Goal: Information Seeking & Learning: Learn about a topic

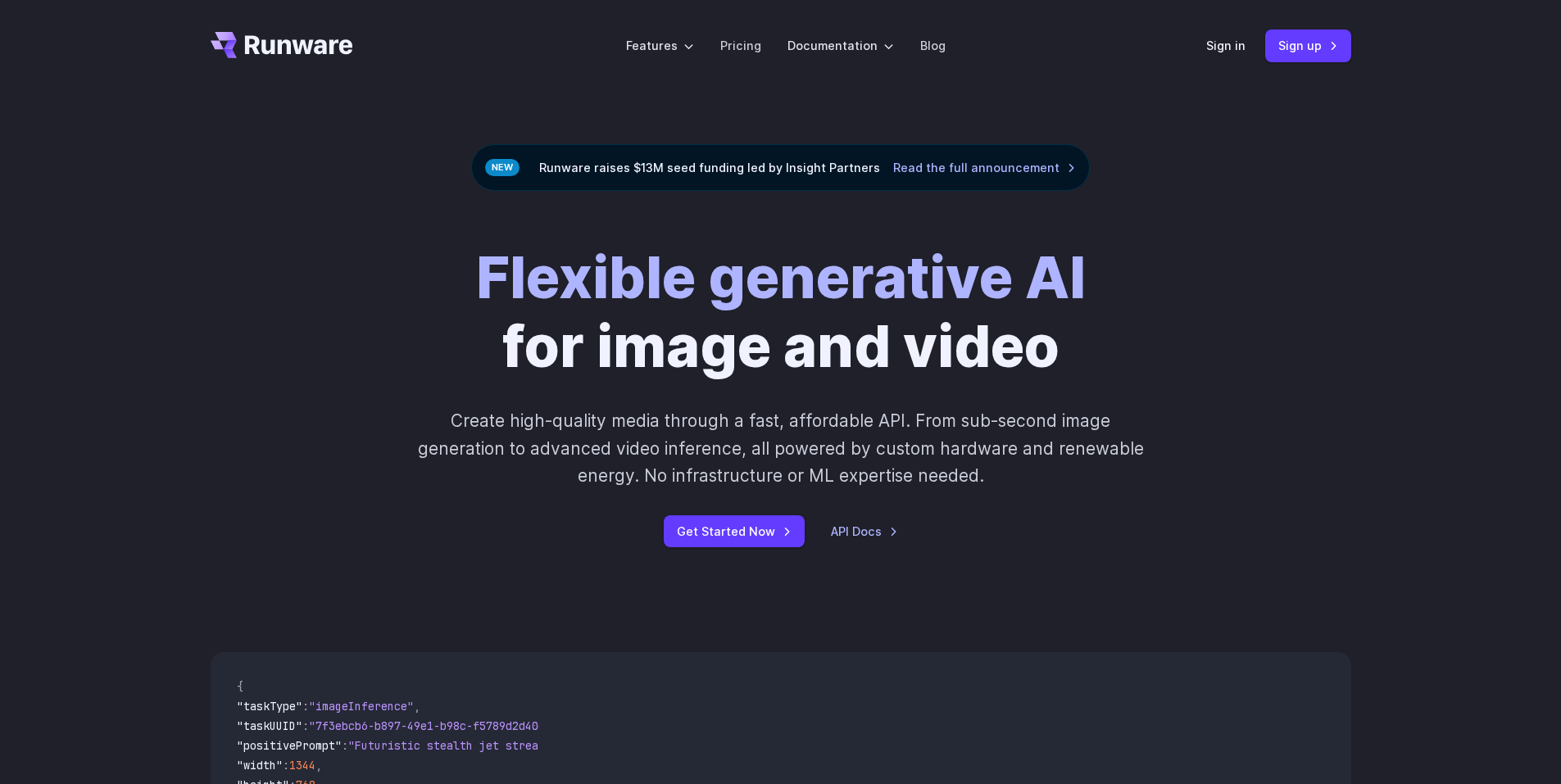
click at [1094, 305] on div "Flexible generative AI for image and video Create high-quality media through a …" at bounding box center [780, 395] width 913 height 304
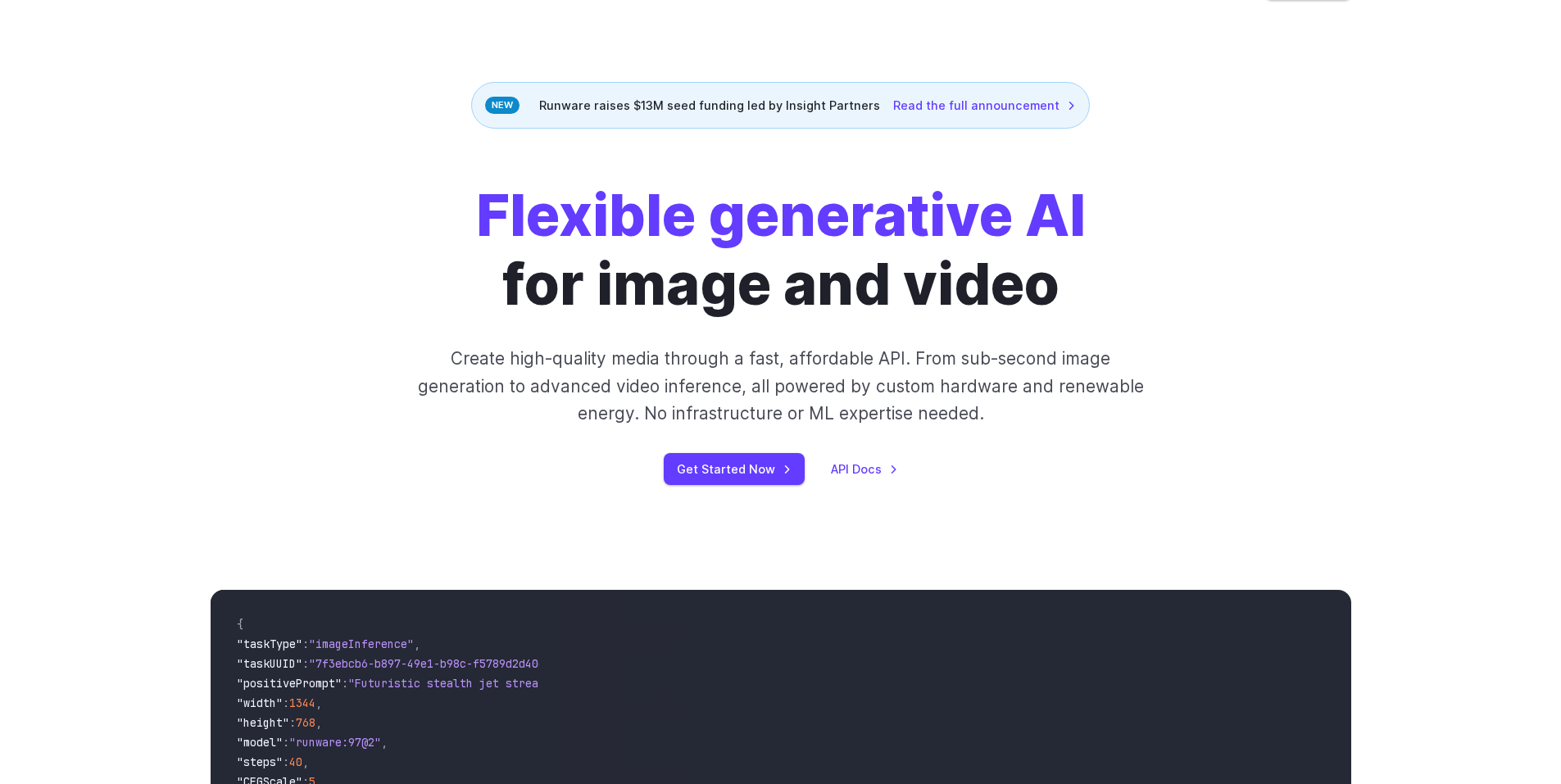
scroll to position [327, 0]
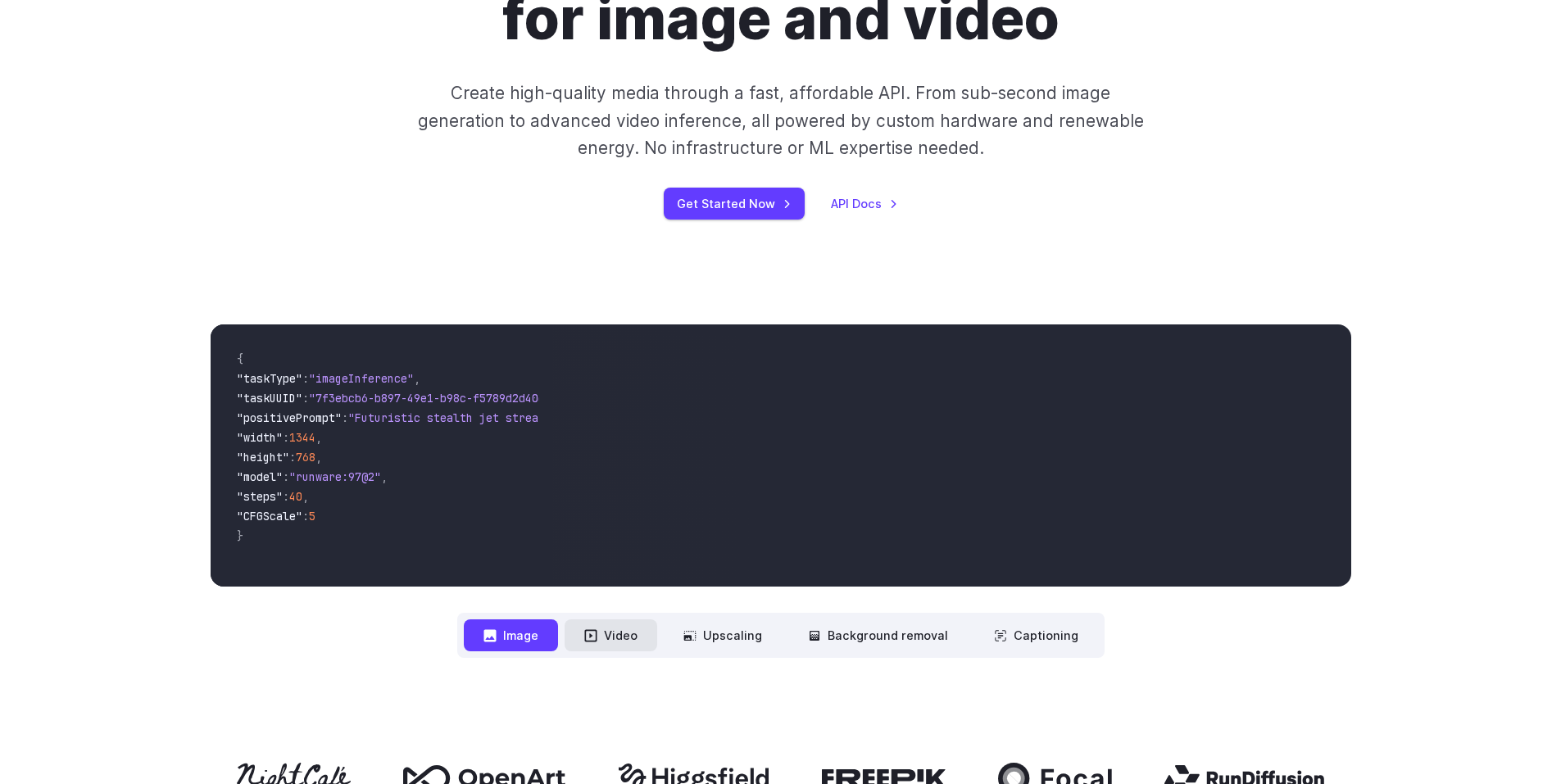
click at [626, 632] on button "Video" at bounding box center [611, 636] width 93 height 32
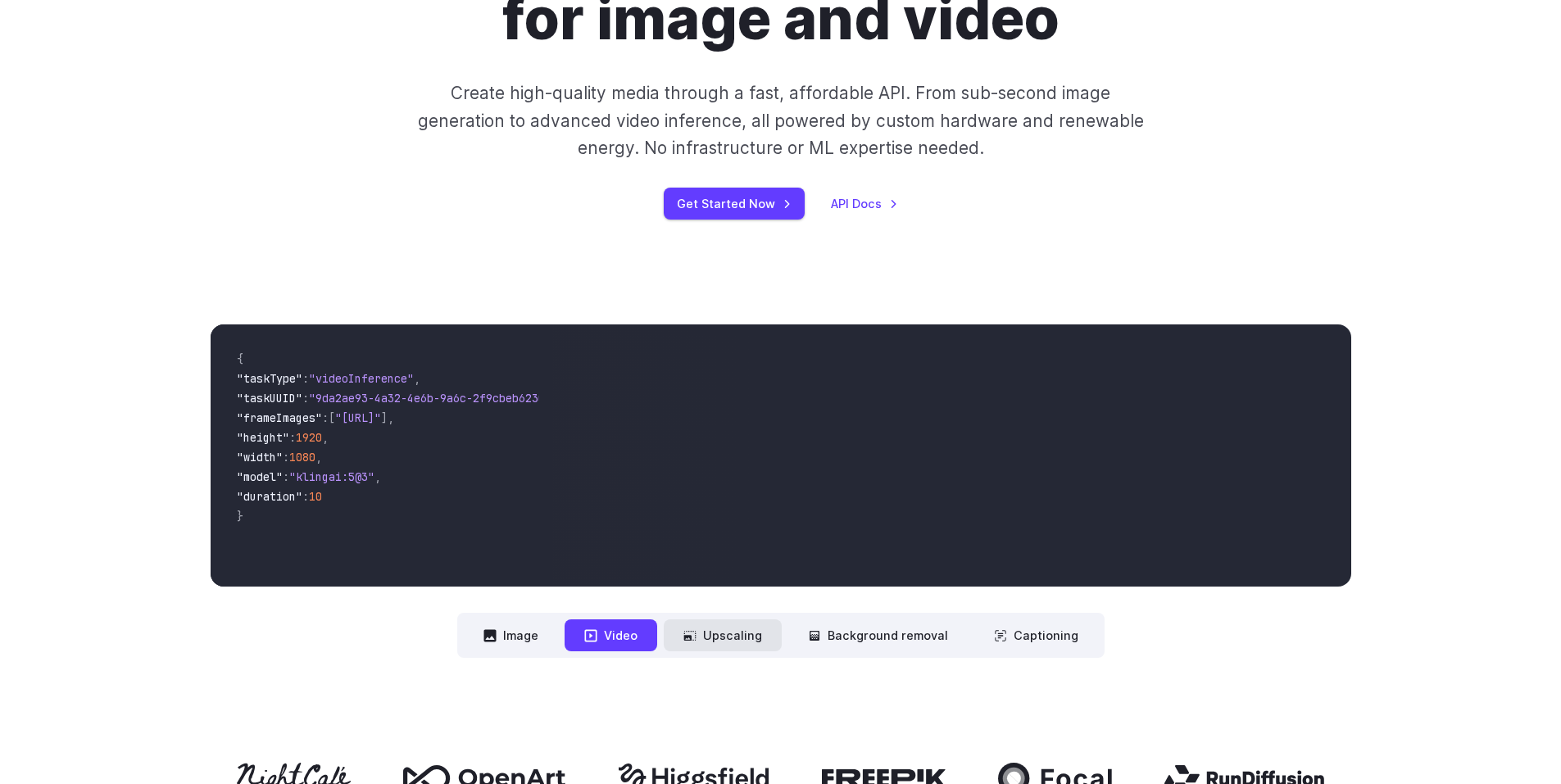
click at [713, 639] on button "Upscaling" at bounding box center [723, 636] width 118 height 32
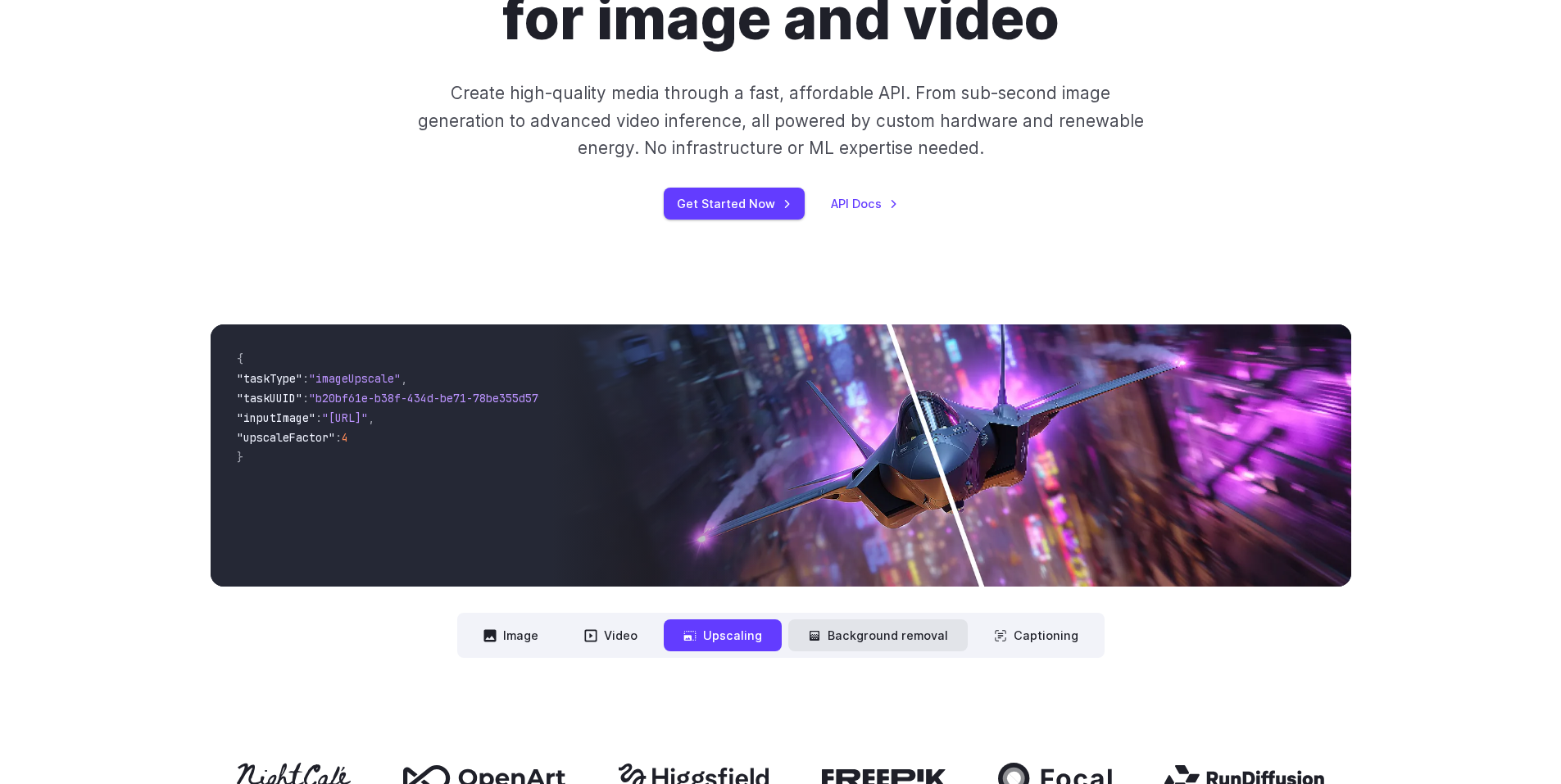
click at [826, 632] on button "Background removal" at bounding box center [878, 636] width 179 height 32
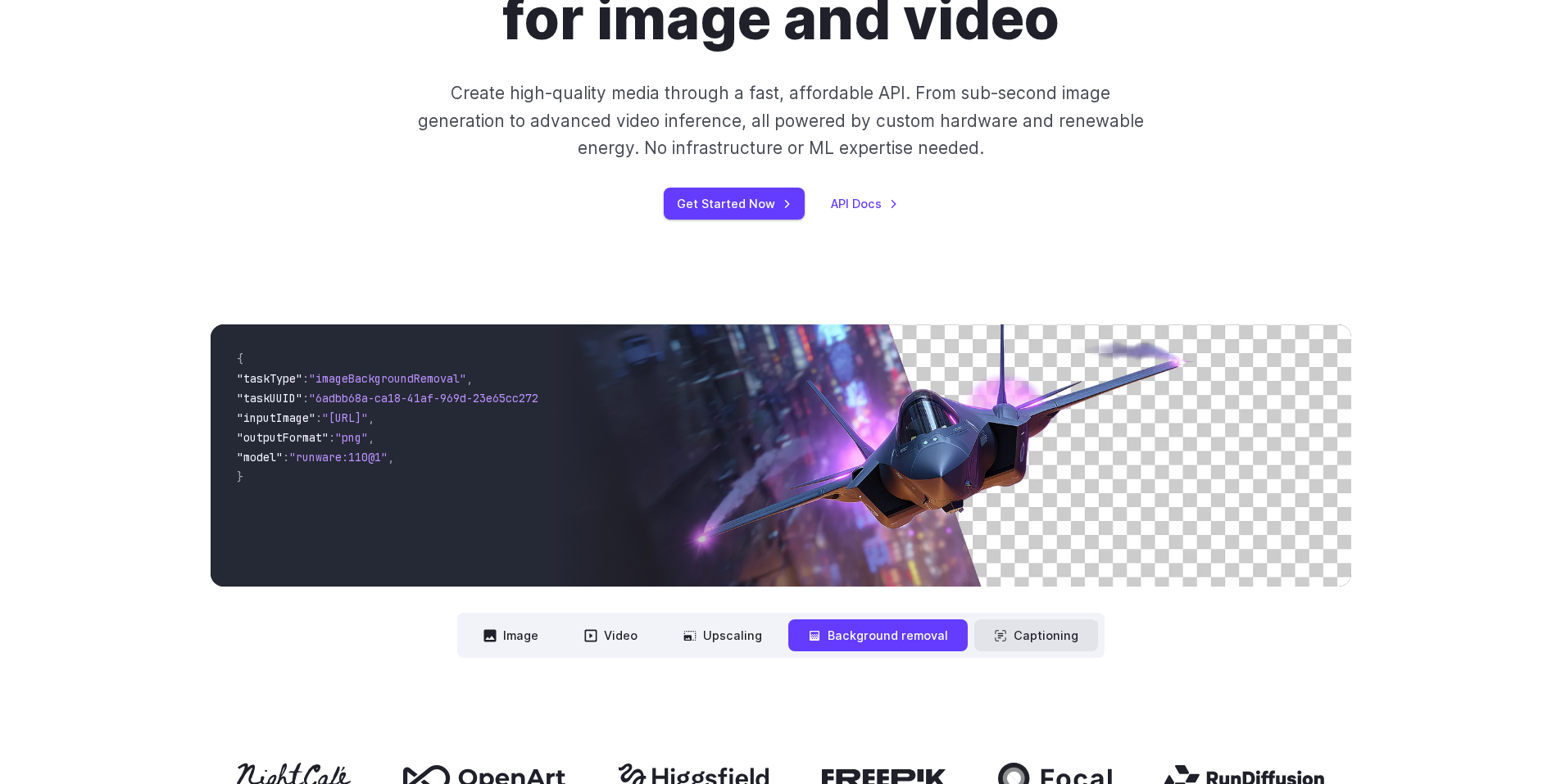
click at [1009, 630] on button "Captioning" at bounding box center [1036, 636] width 124 height 32
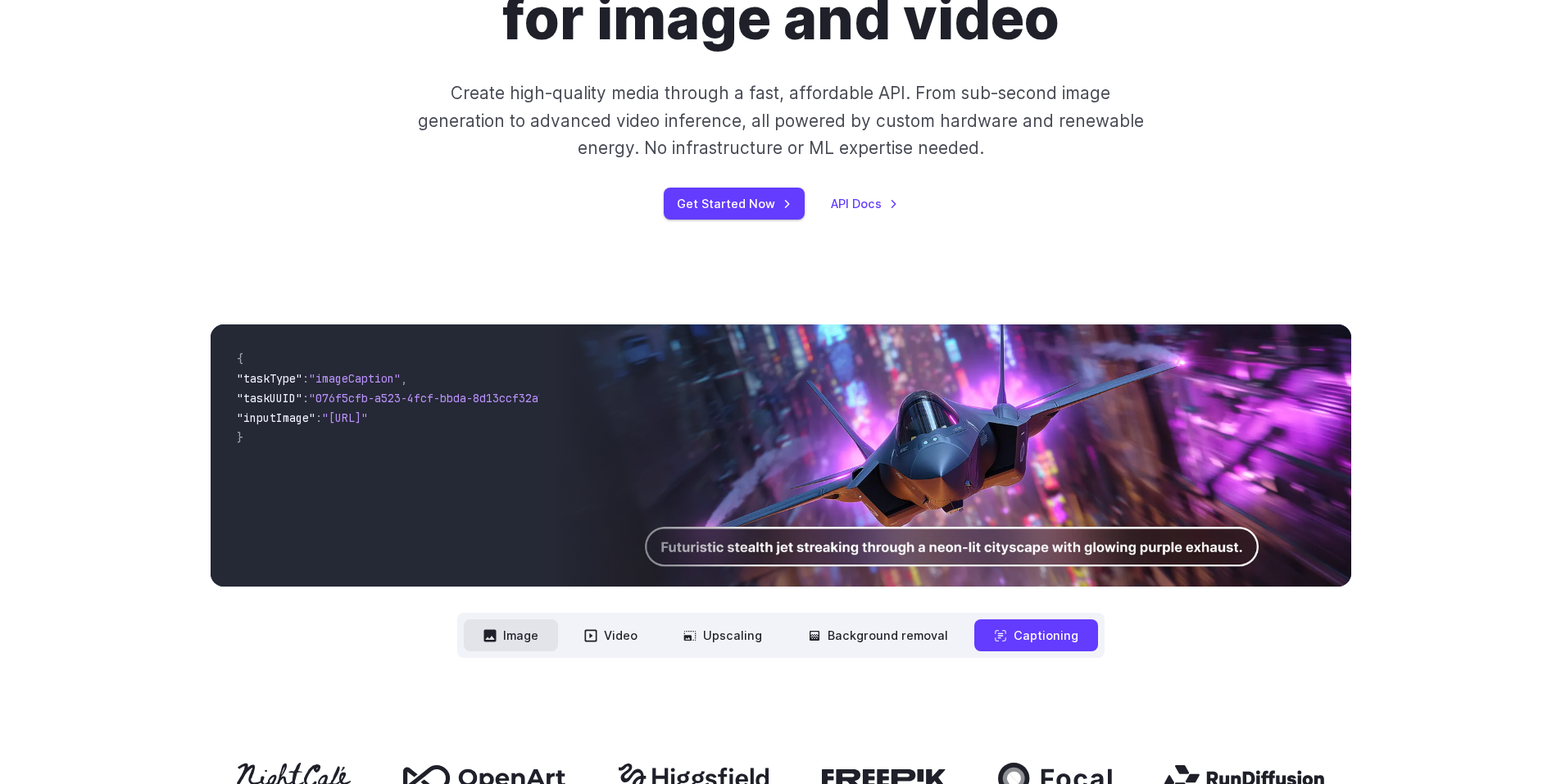
click at [492, 647] on button "Image" at bounding box center [511, 636] width 95 height 32
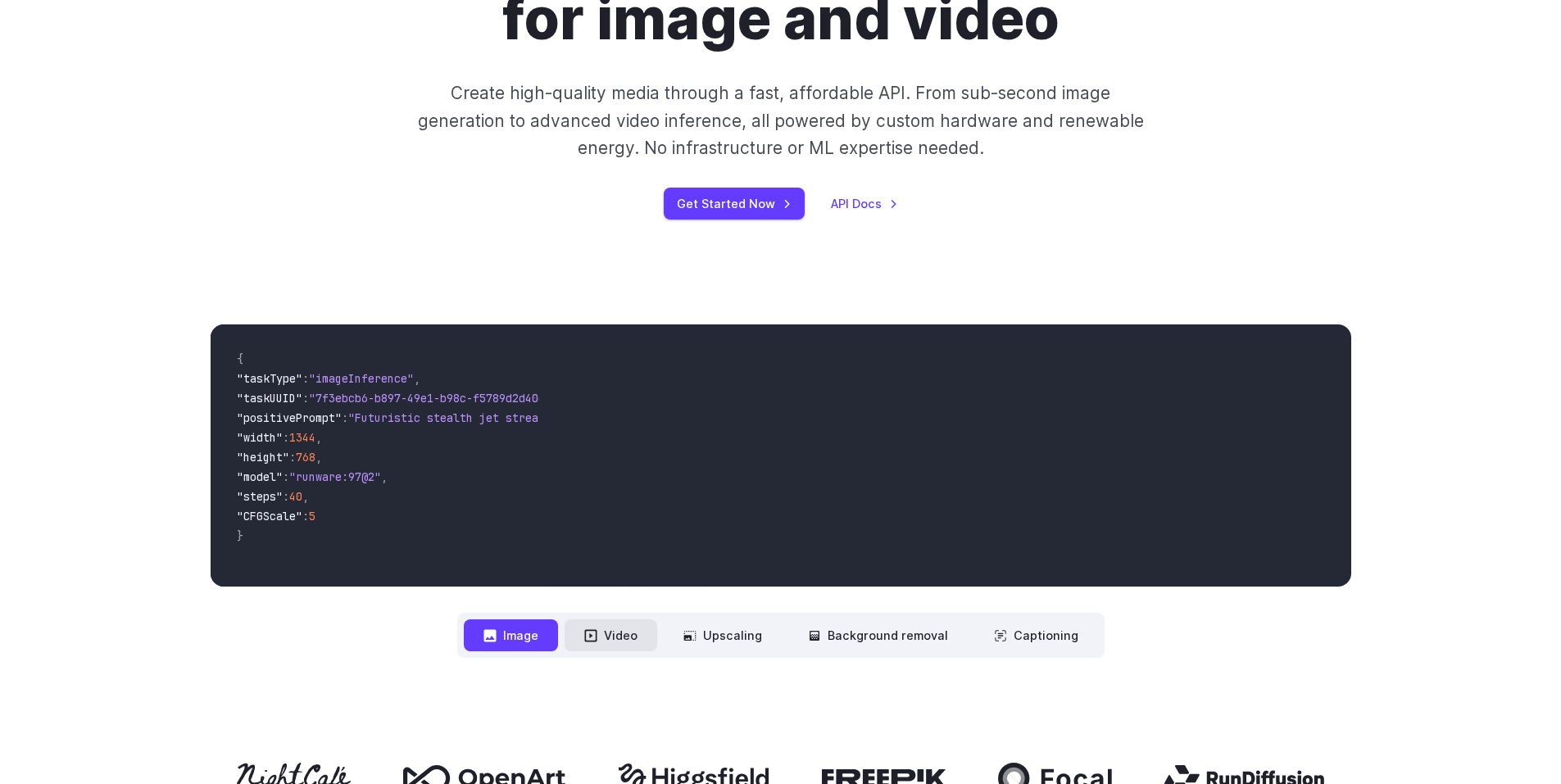
click at [586, 648] on button "Video" at bounding box center [611, 636] width 93 height 32
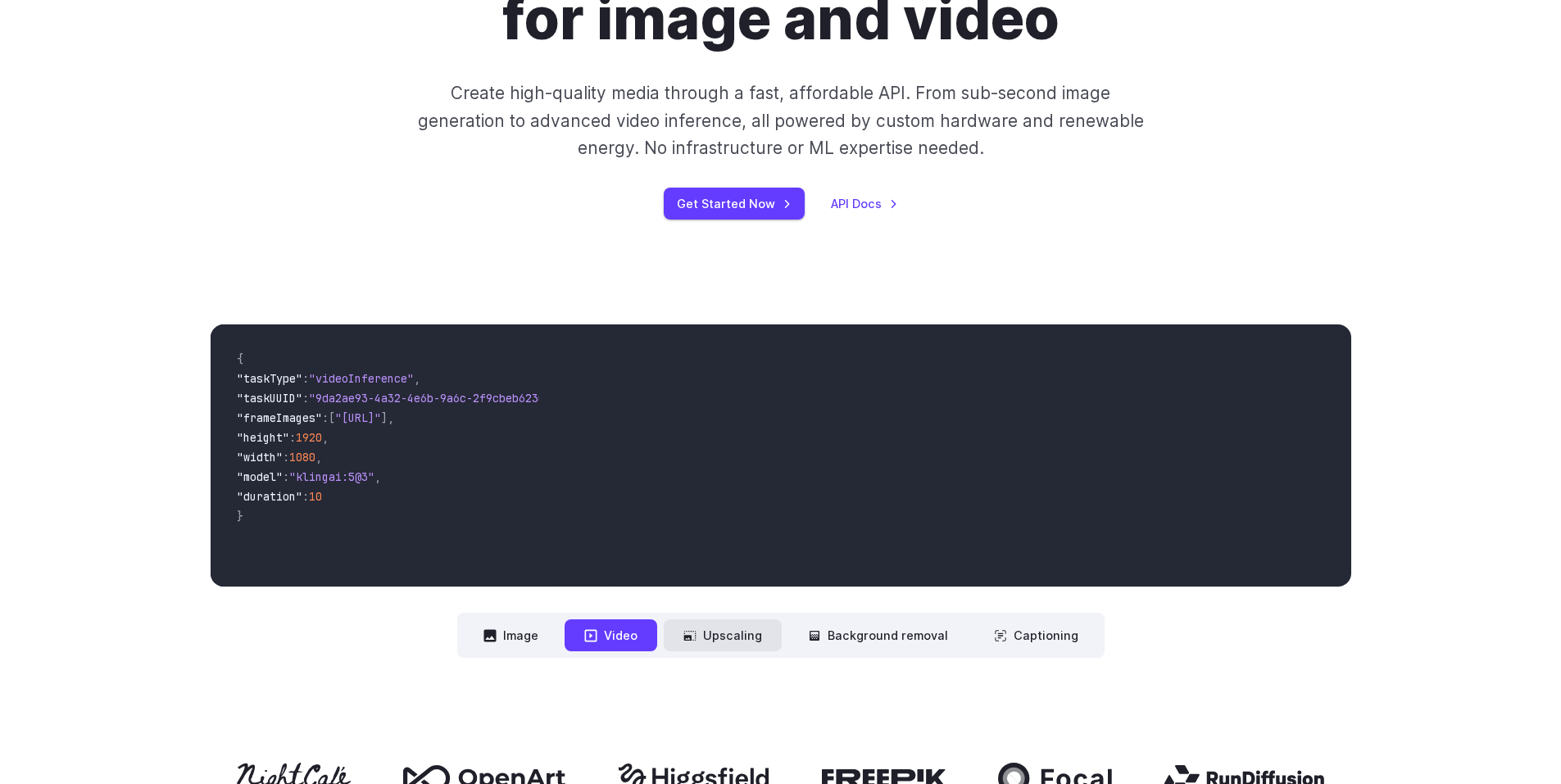
click at [695, 650] on button "Upscaling" at bounding box center [723, 636] width 118 height 32
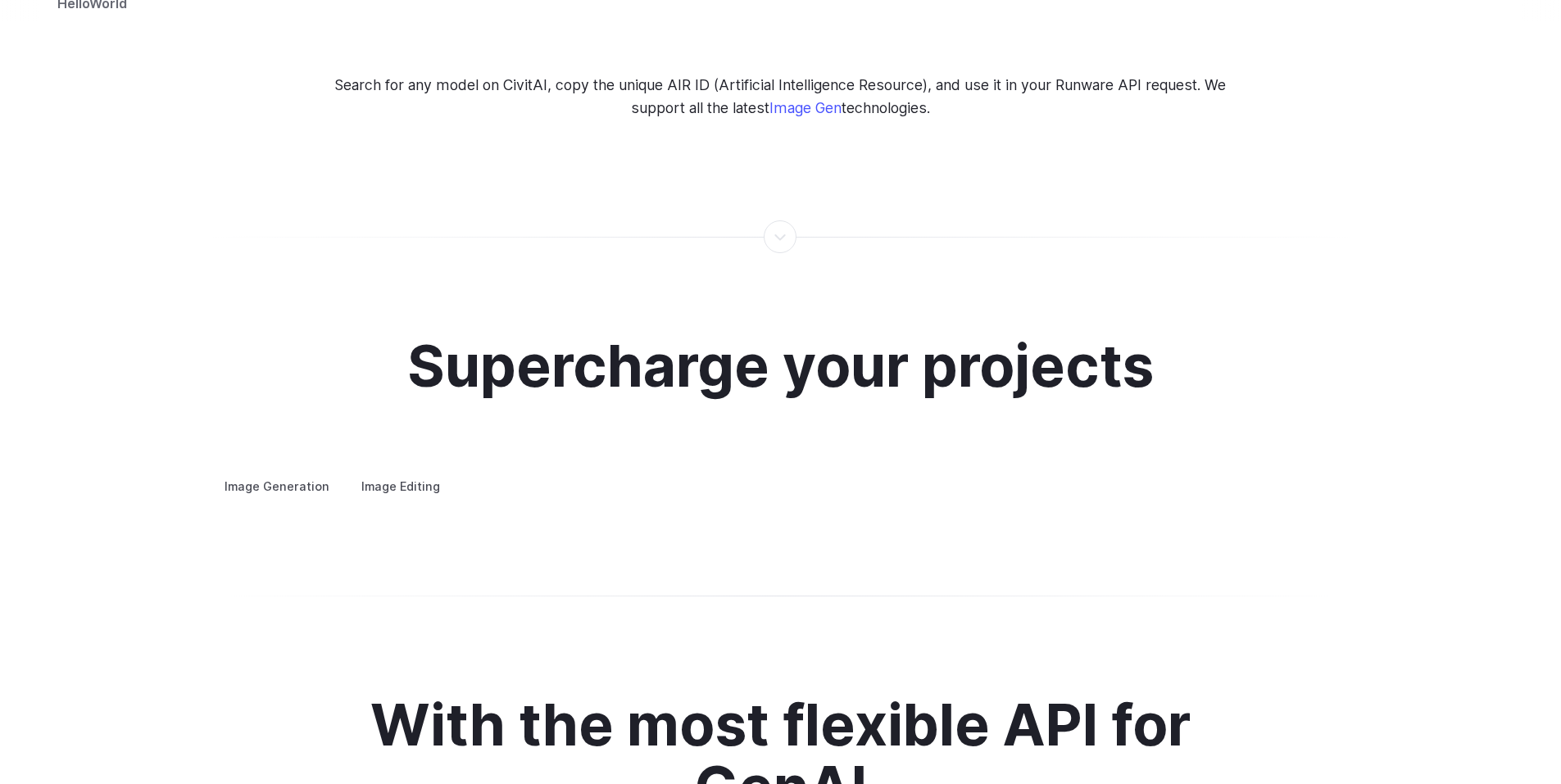
scroll to position [3114, 0]
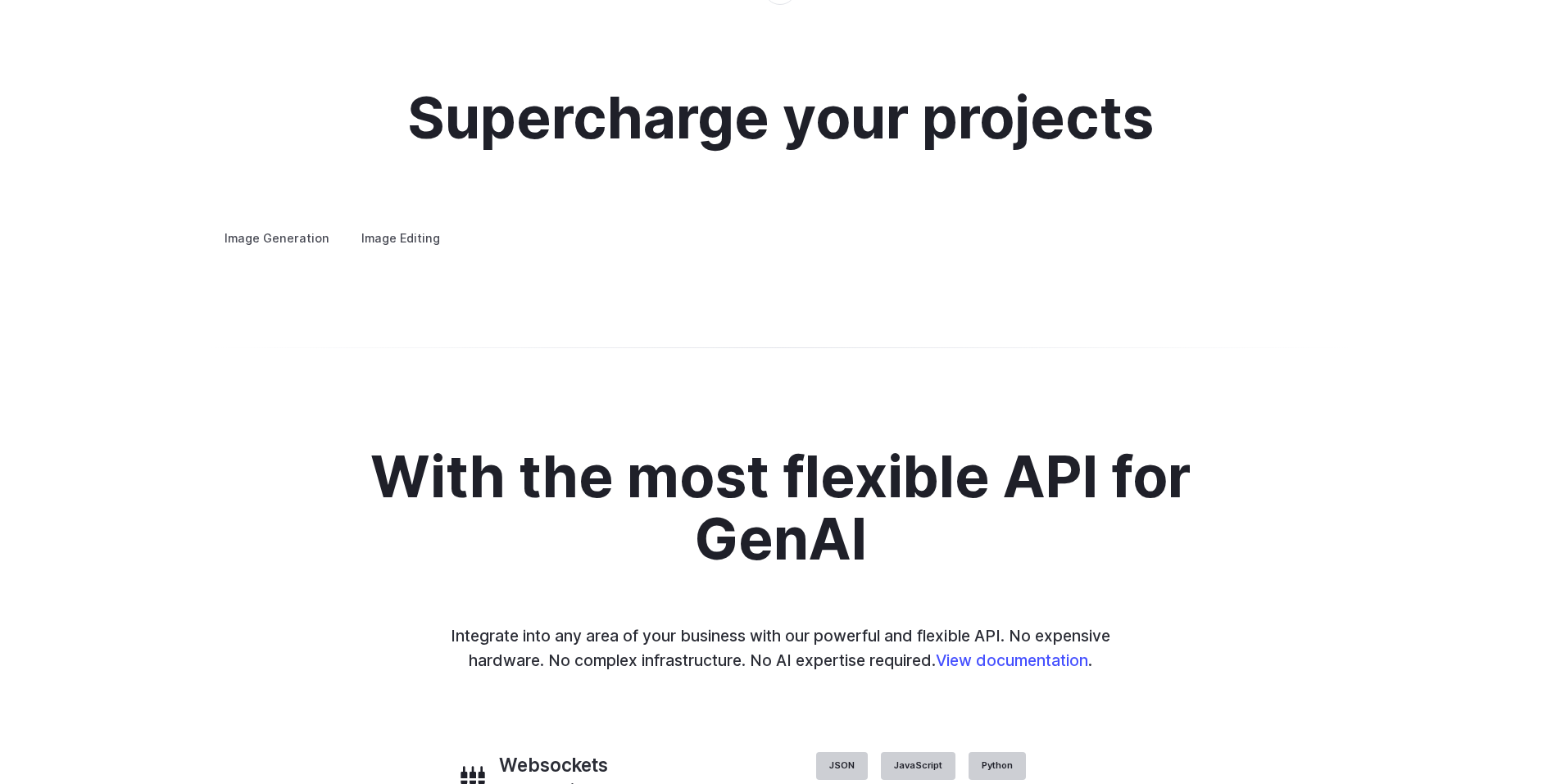
click at [0, 0] on button "Go to 4 of 4" at bounding box center [0, 0] width 0 height 0
click at [0, 0] on div at bounding box center [0, 0] width 0 height 0
click at [0, 0] on button "Go to 1 of 4" at bounding box center [0, 0] width 0 height 0
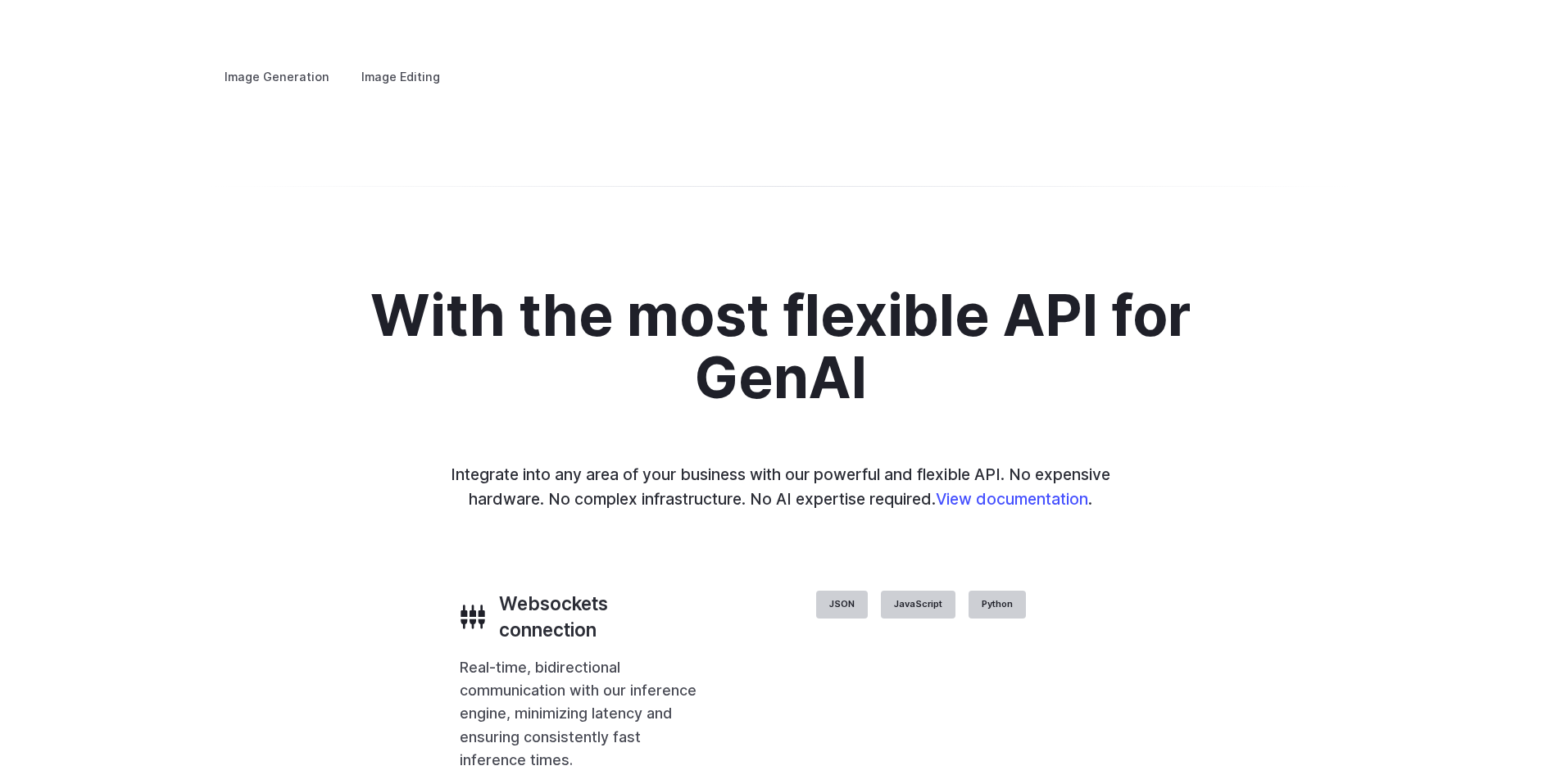
scroll to position [3032, 0]
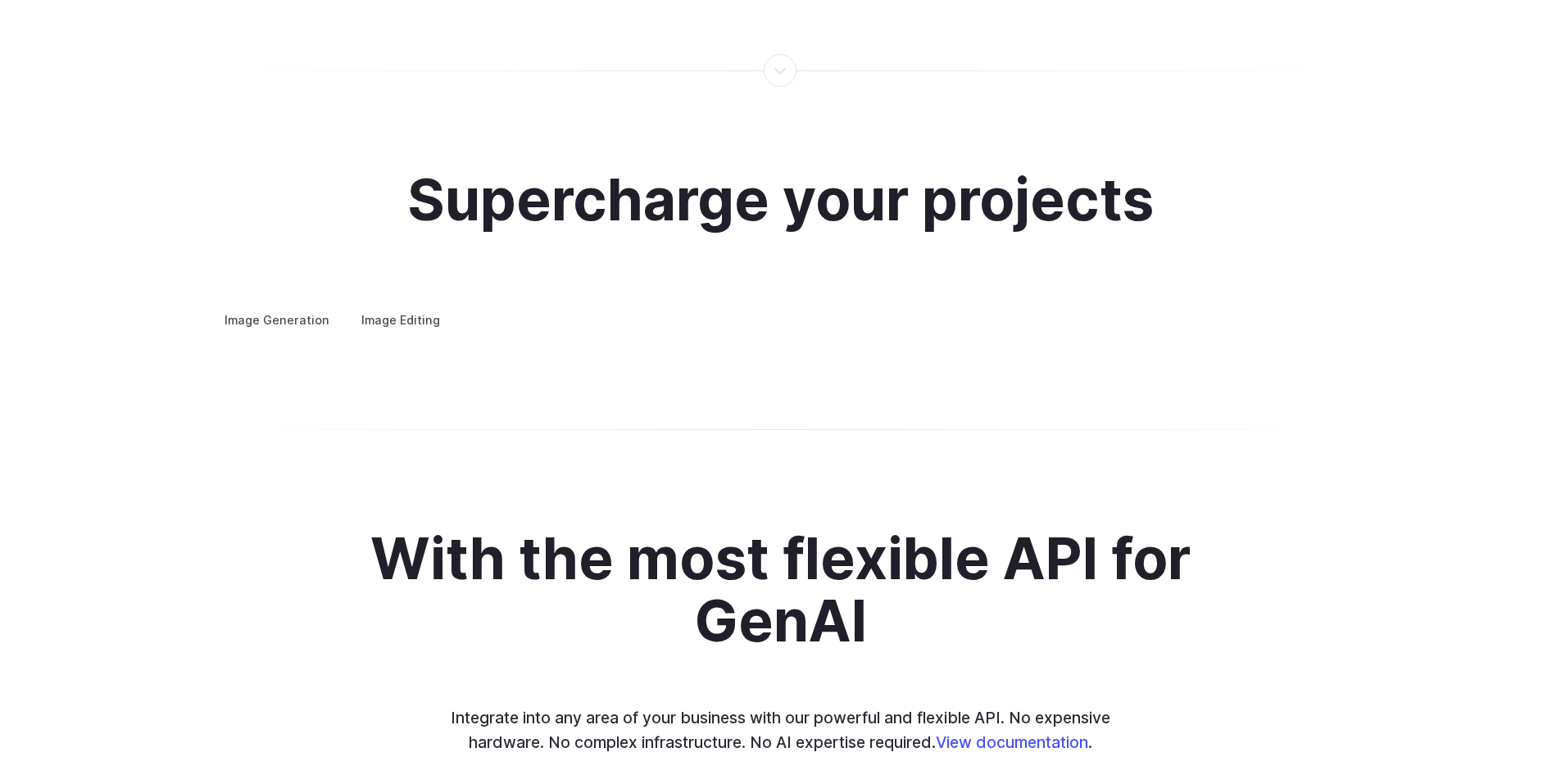
click at [410, 306] on label "Image Editing" at bounding box center [401, 320] width 106 height 29
click at [0, 0] on summary "Inpainting" at bounding box center [0, 0] width 0 height 0
click at [0, 0] on details "Background Removal Remove unwanted backgrounds from images to highlight subject…" at bounding box center [0, 0] width 0 height 0
click at [0, 0] on summary "Background Removal" at bounding box center [0, 0] width 0 height 0
click at [0, 0] on summary "Inpainting" at bounding box center [0, 0] width 0 height 0
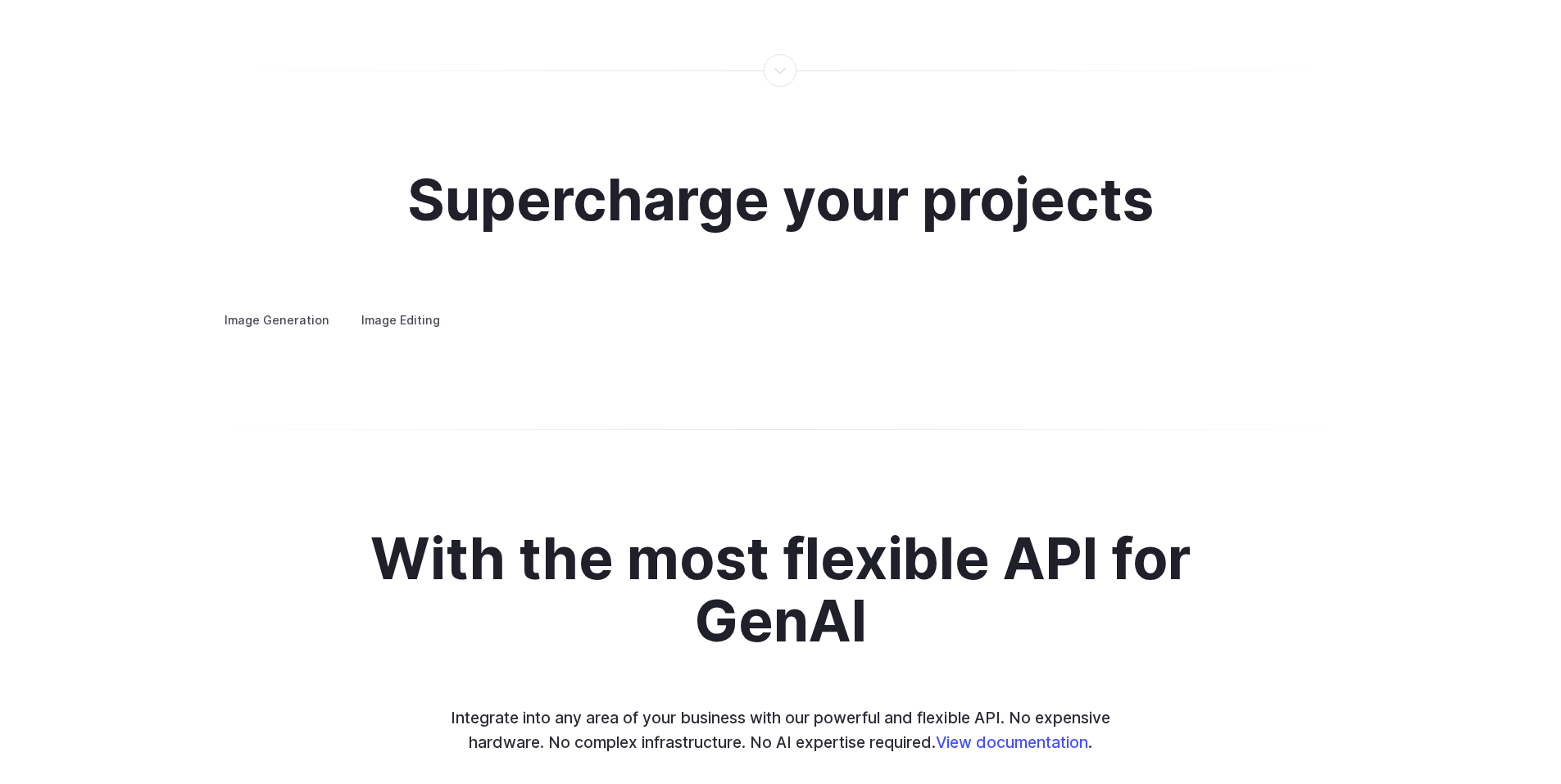
click at [0, 0] on summary "Outpainting" at bounding box center [0, 0] width 0 height 0
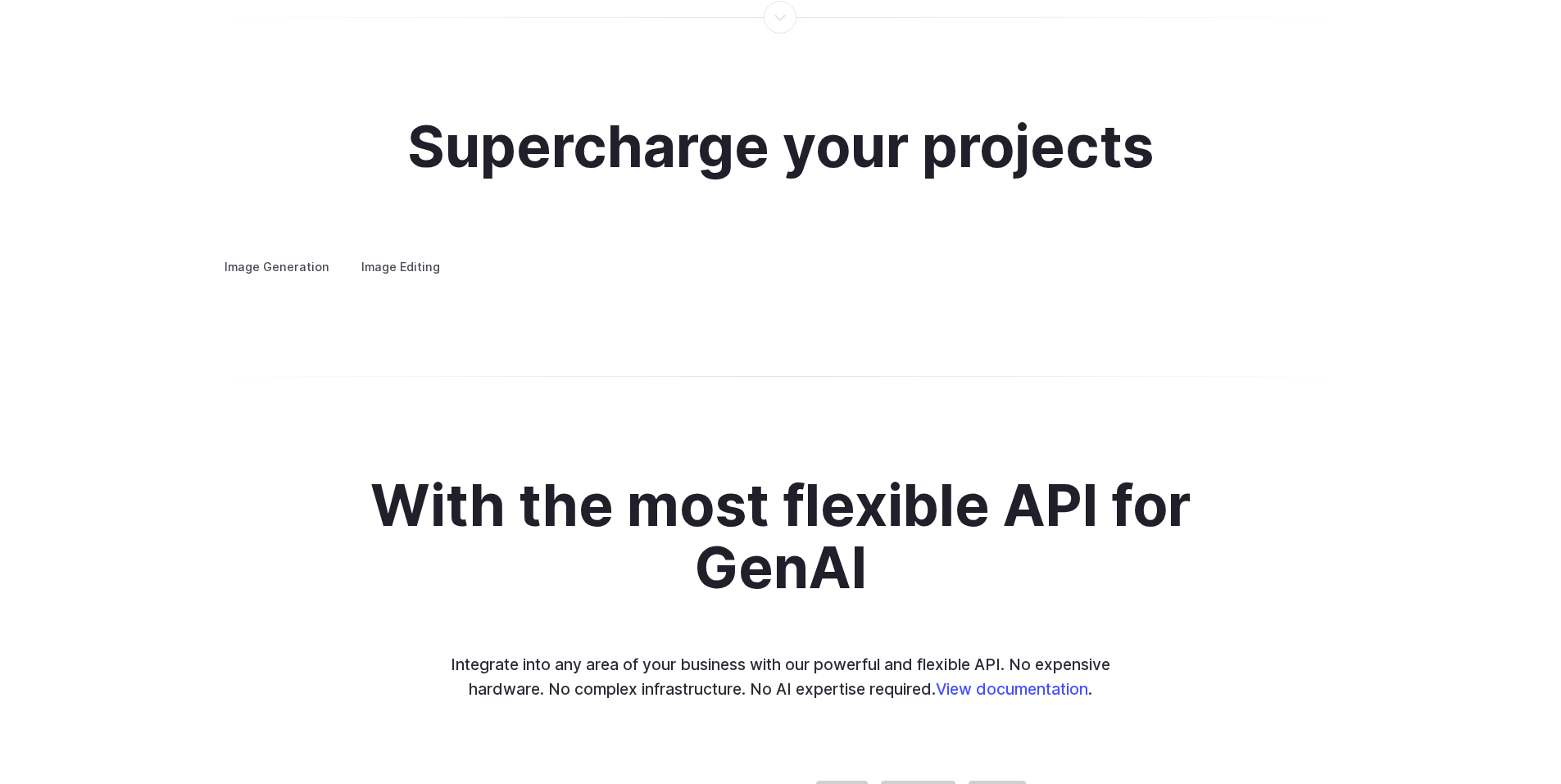
scroll to position [3114, 0]
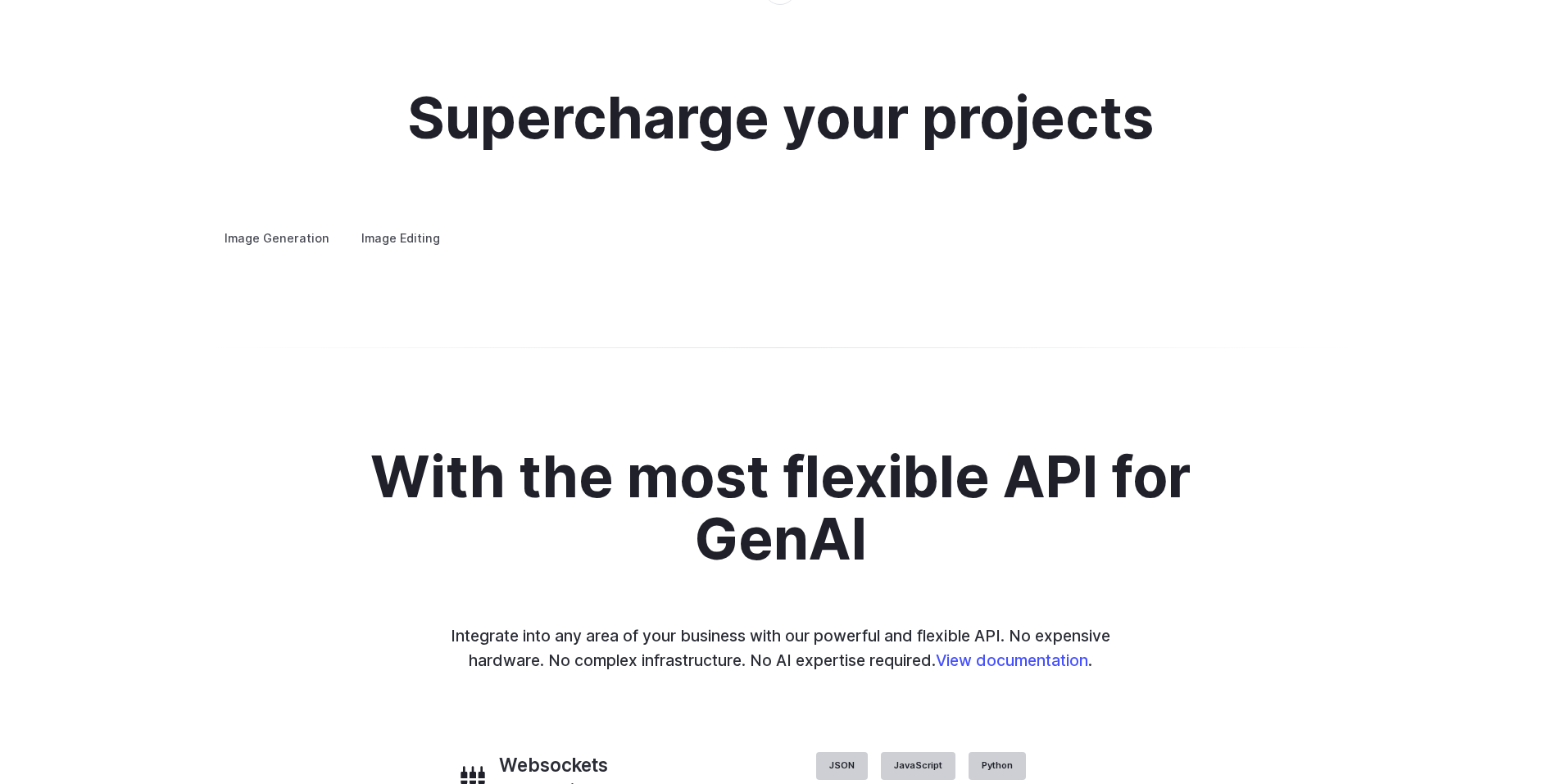
click at [0, 0] on summary "Upscaling" at bounding box center [0, 0] width 0 height 0
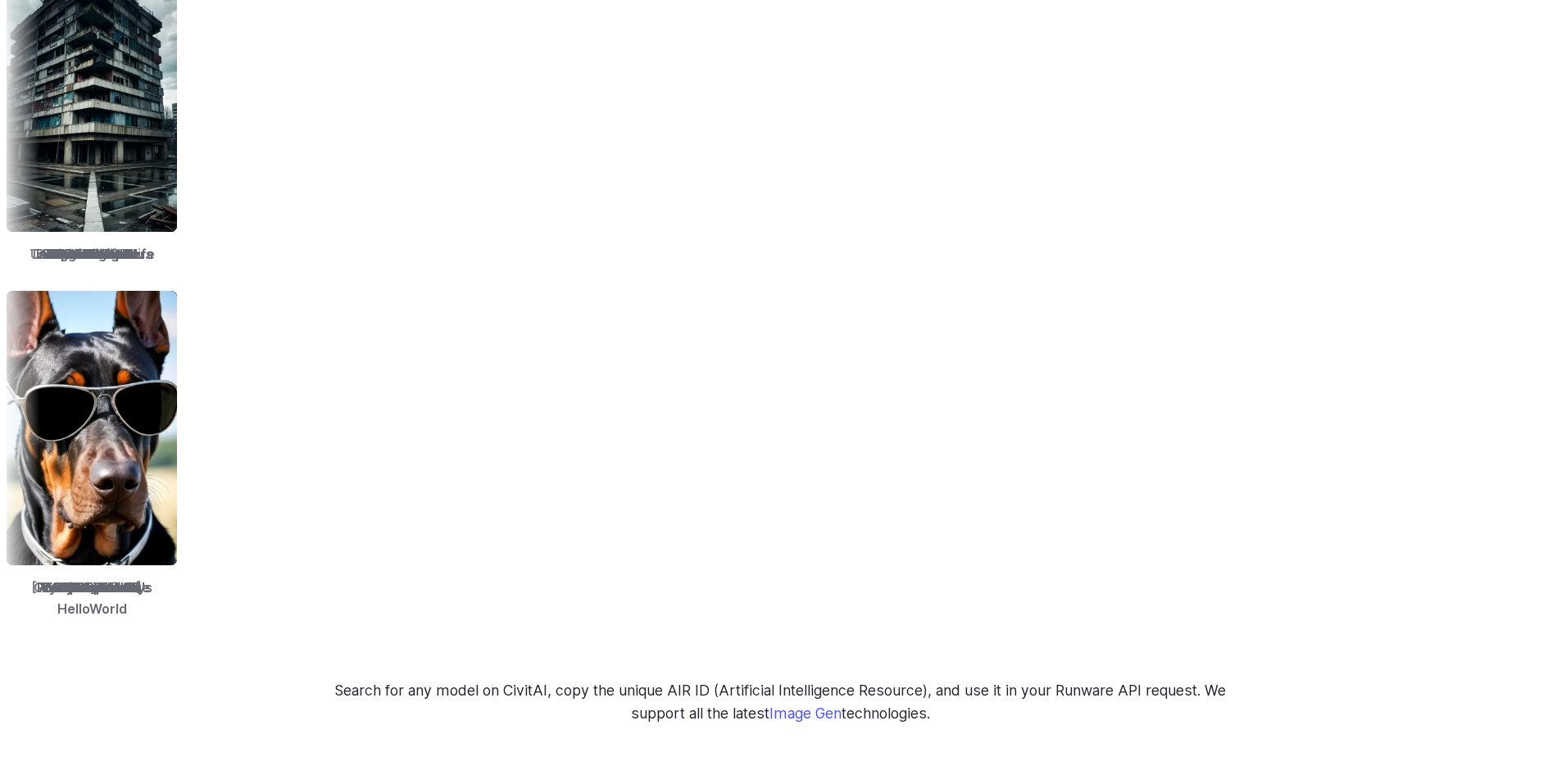
scroll to position [0, 0]
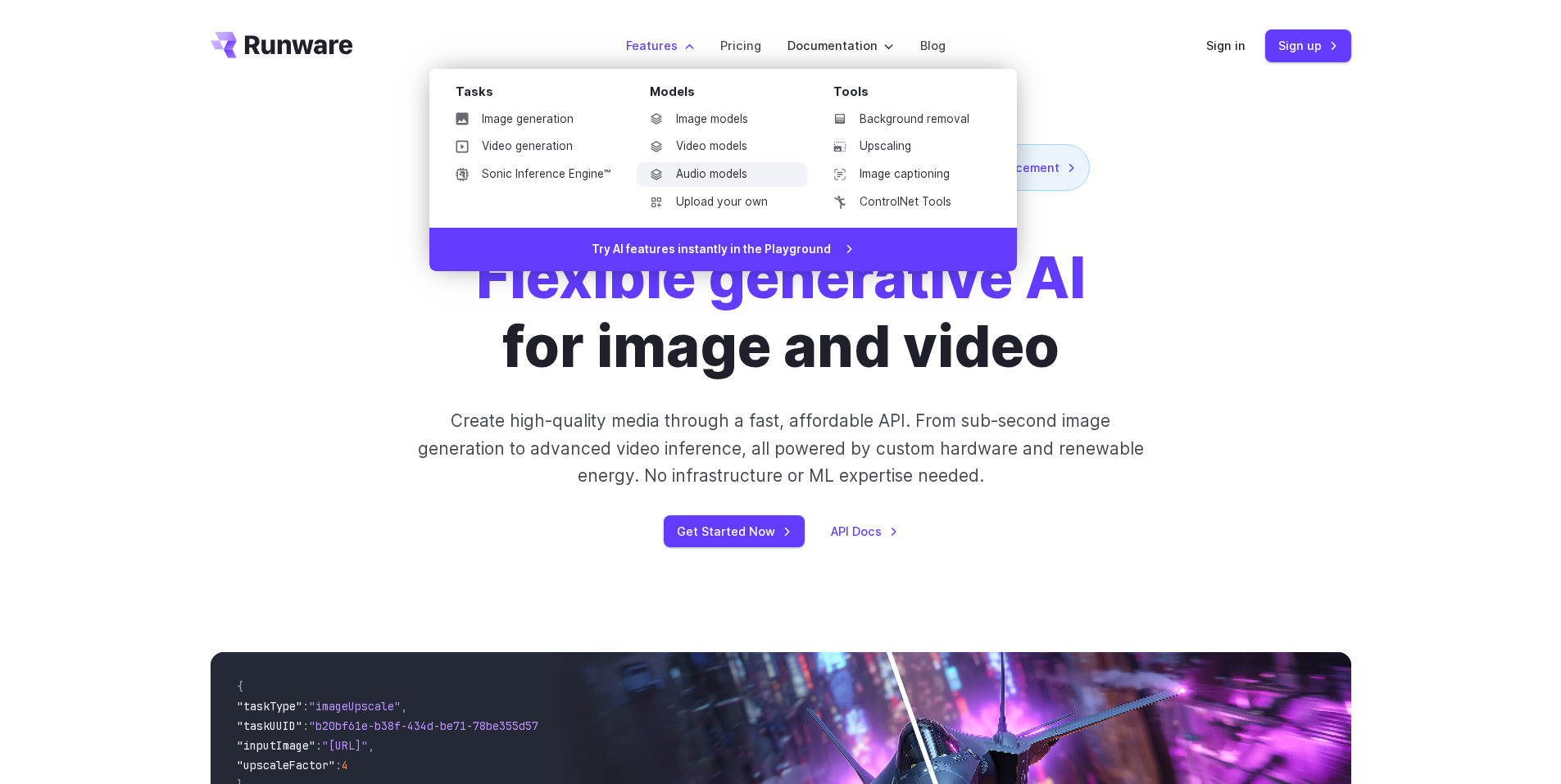
click at [716, 177] on link "Audio models" at bounding box center [722, 175] width 170 height 25
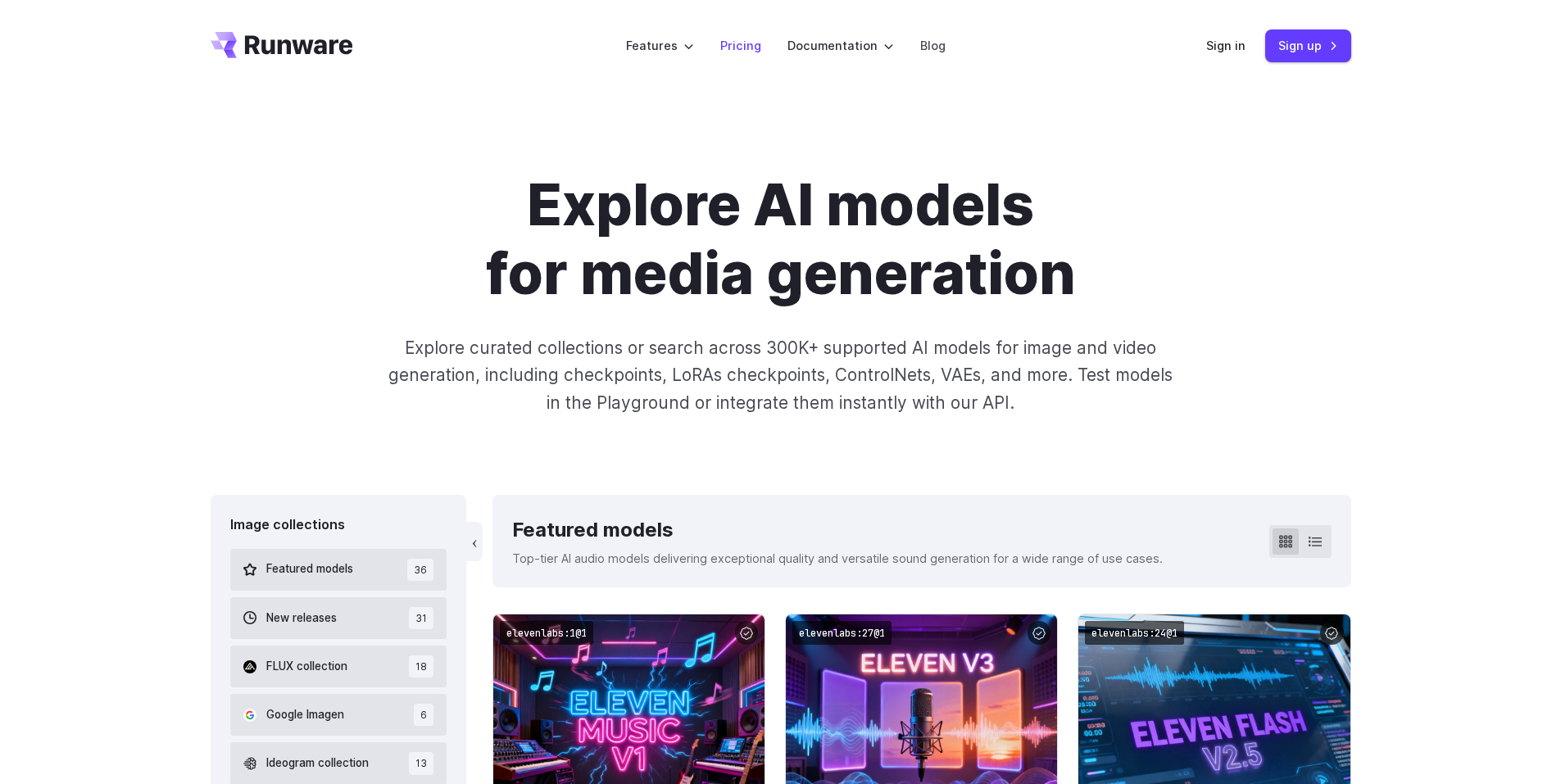
click at [766, 58] on li "Pricing" at bounding box center [740, 45] width 67 height 45
click at [741, 45] on link "Pricing" at bounding box center [741, 45] width 41 height 19
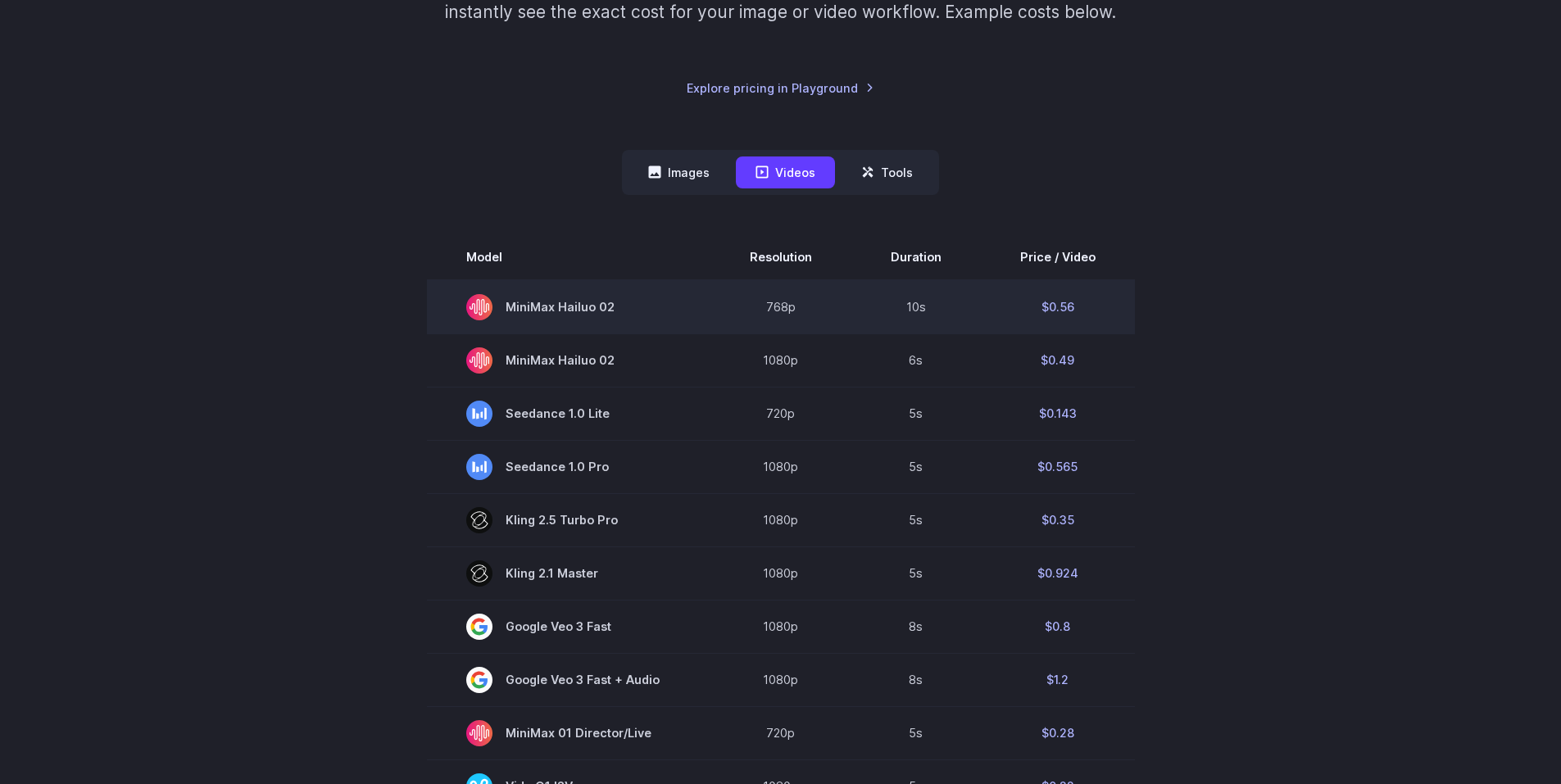
scroll to position [327, 0]
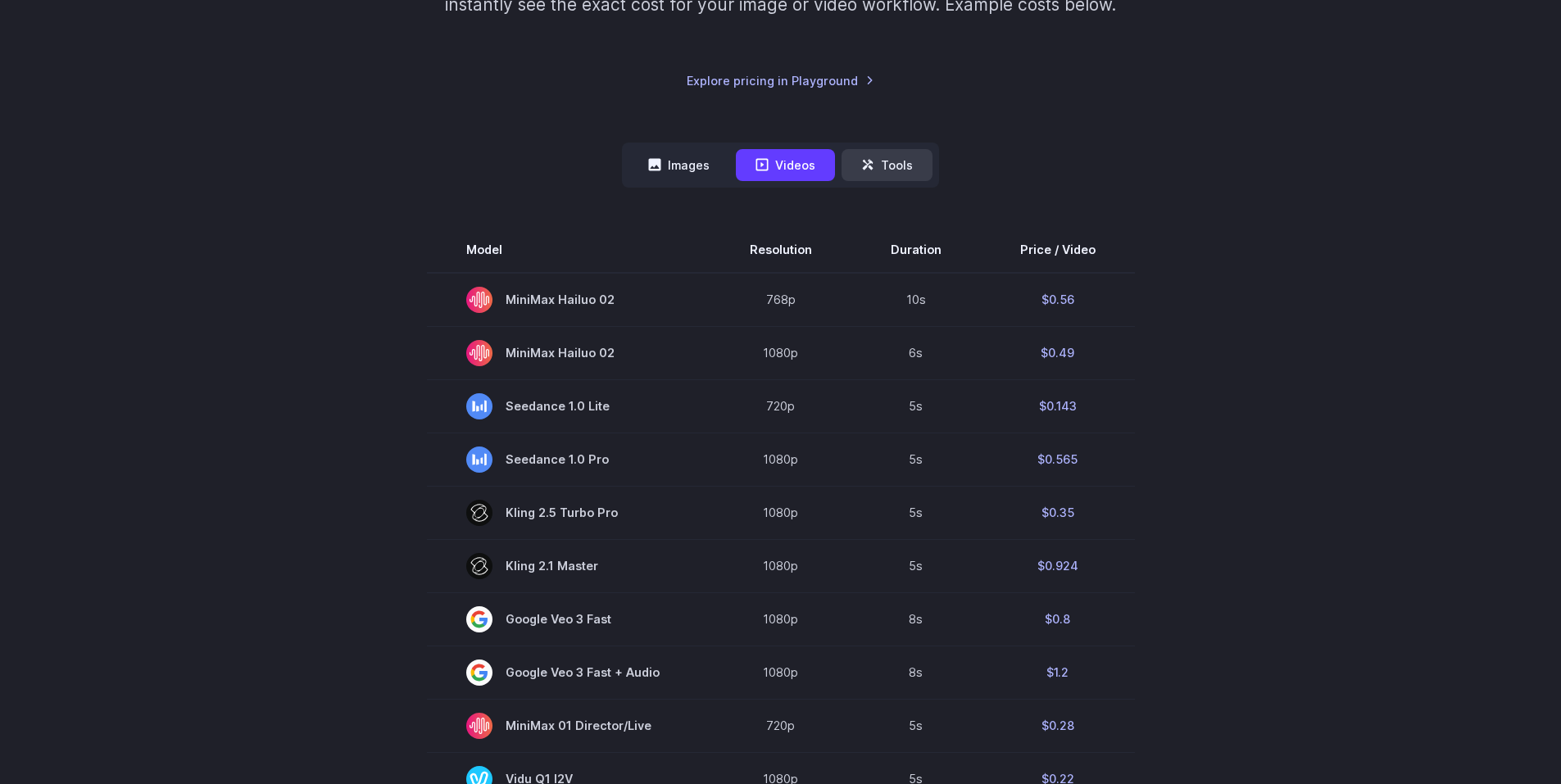
click at [881, 163] on button "Tools" at bounding box center [888, 165] width 91 height 32
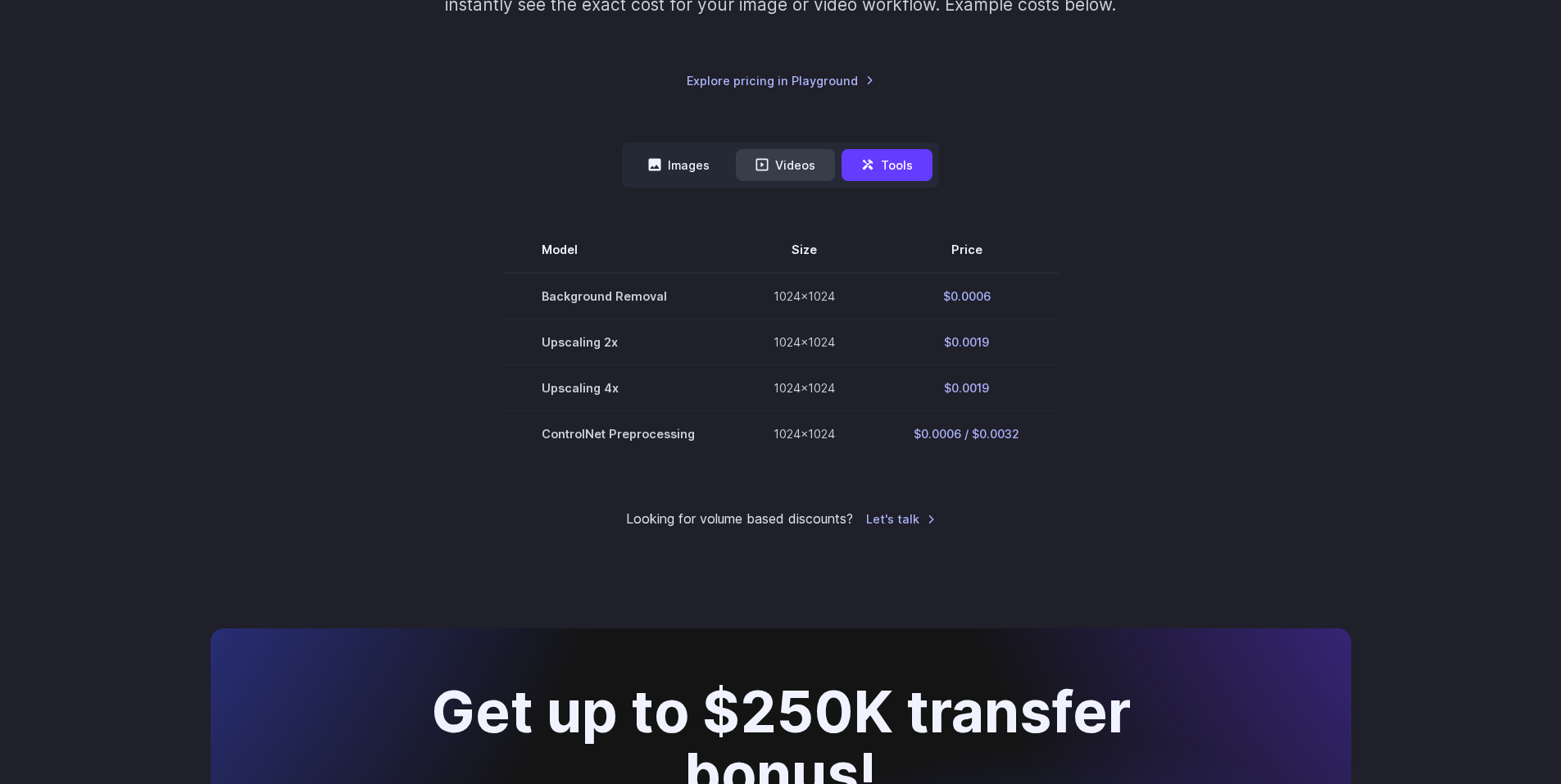
click at [795, 169] on button "Videos" at bounding box center [785, 165] width 99 height 32
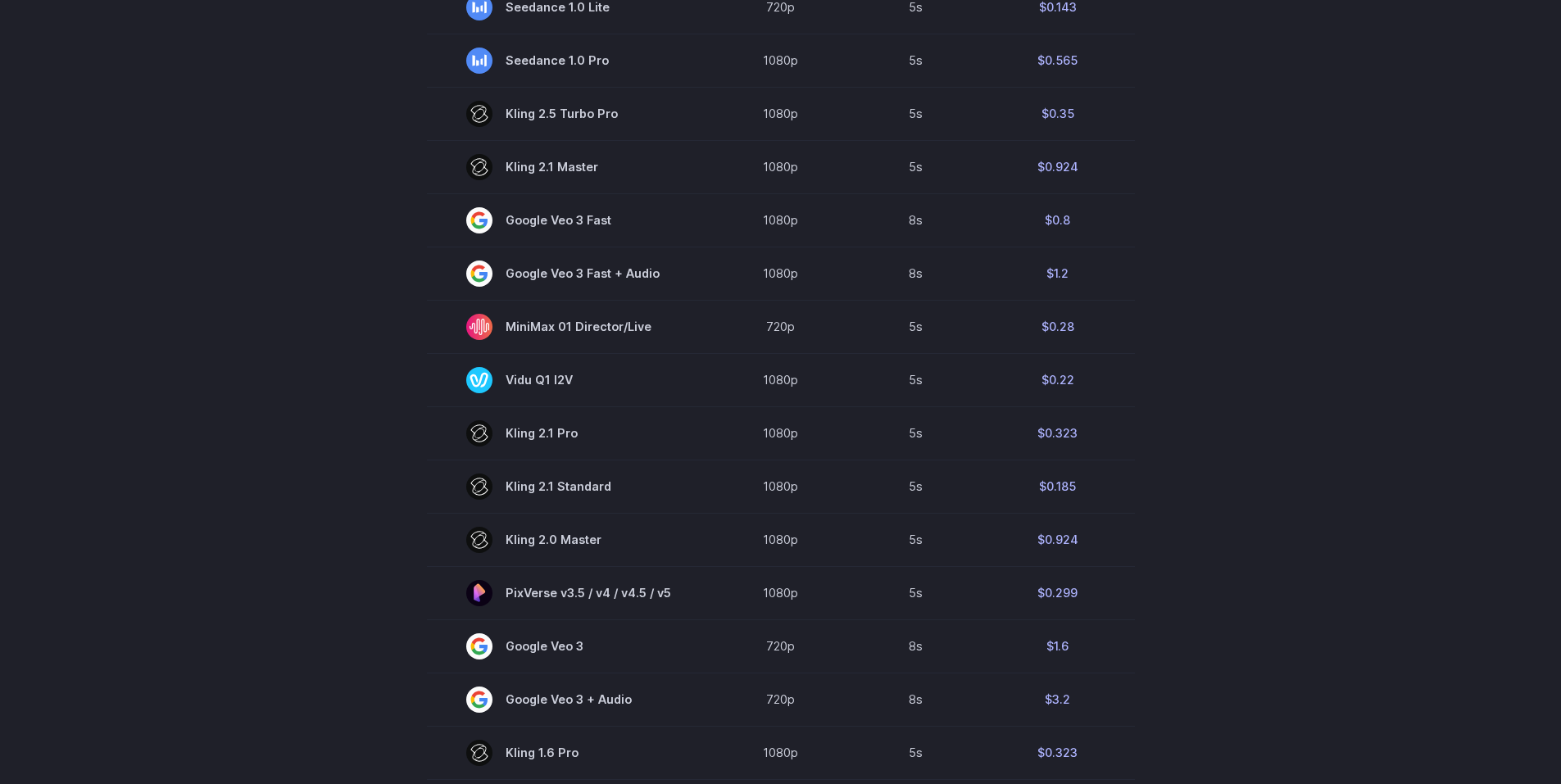
scroll to position [0, 0]
